Goal: Transaction & Acquisition: Purchase product/service

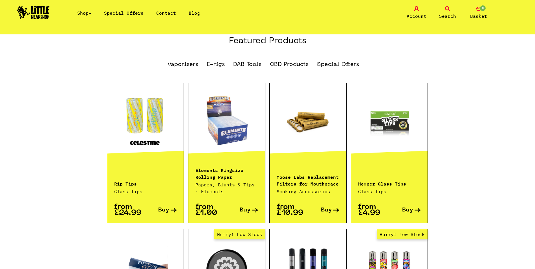
scroll to position [367, 0]
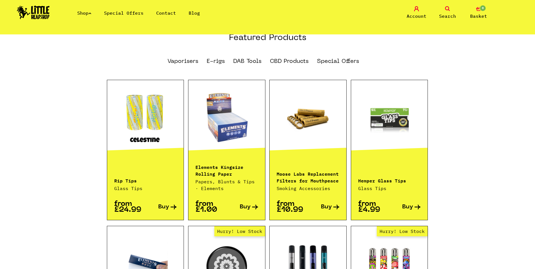
click at [146, 203] on link "Buy" at bounding box center [160, 207] width 31 height 12
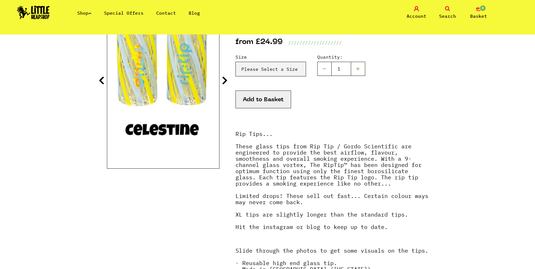
scroll to position [28, 0]
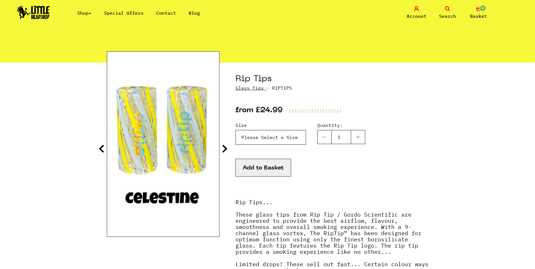
click at [277, 133] on select "Please Select a Size Size 7 - Clear - £24.99 Size 8 - Clear - £24.99 Size 8 - G…" at bounding box center [271, 137] width 71 height 15
click at [281, 139] on select "Please Select a Size Size 7 - Clear - £24.99 Size 8 - Clear - £24.99 Size 8 - G…" at bounding box center [271, 137] width 71 height 15
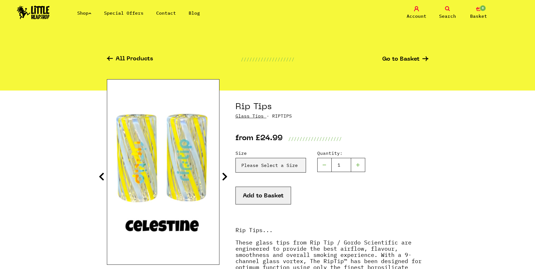
scroll to position [0, 0]
